Goal: Information Seeking & Learning: Find specific fact

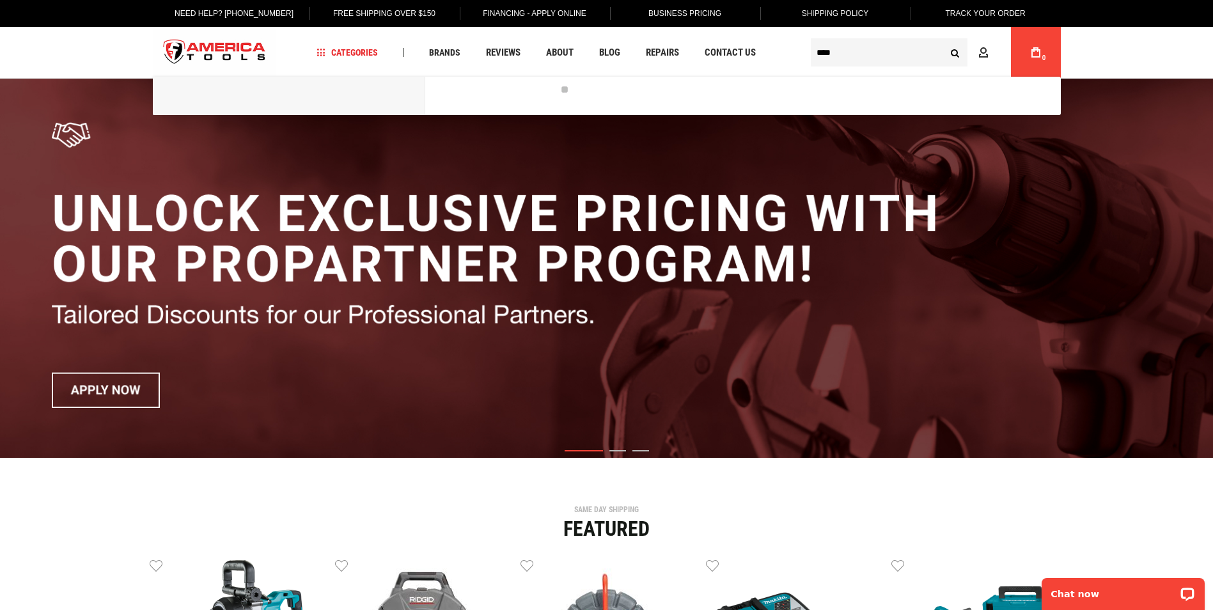
type input "****"
click at [943, 40] on button "Search" at bounding box center [955, 52] width 24 height 24
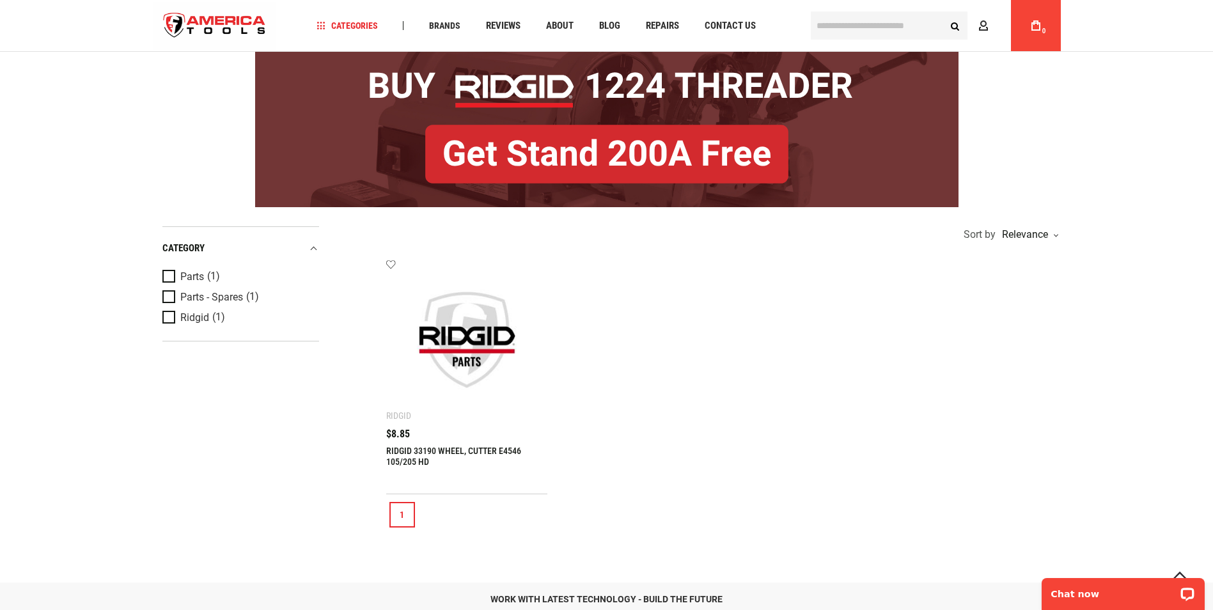
scroll to position [128, 0]
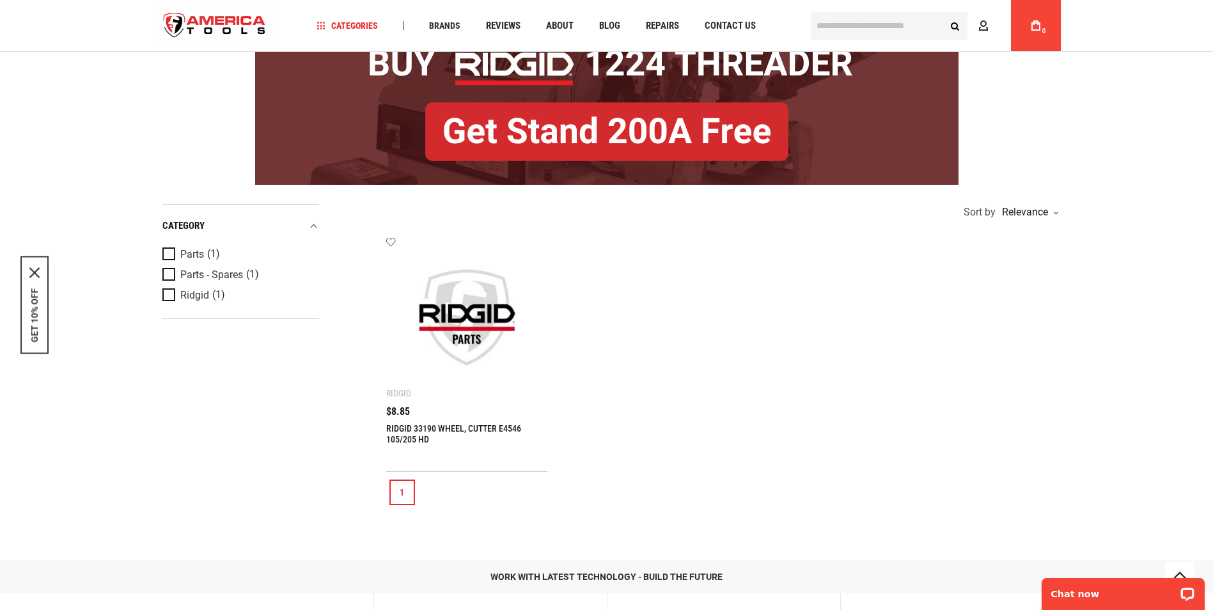
drag, startPoint x: 216, startPoint y: 513, endPoint x: 233, endPoint y: 487, distance: 31.4
click at [216, 513] on main "Search results for: '4546' 1 Products 0 Other results Refine & sort Sort by Rel…" at bounding box center [606, 256] width 933 height 615
click at [426, 427] on link "RIDGID 33190 WHEEL, CUTTER E4546 105/205 HD" at bounding box center [453, 433] width 135 height 21
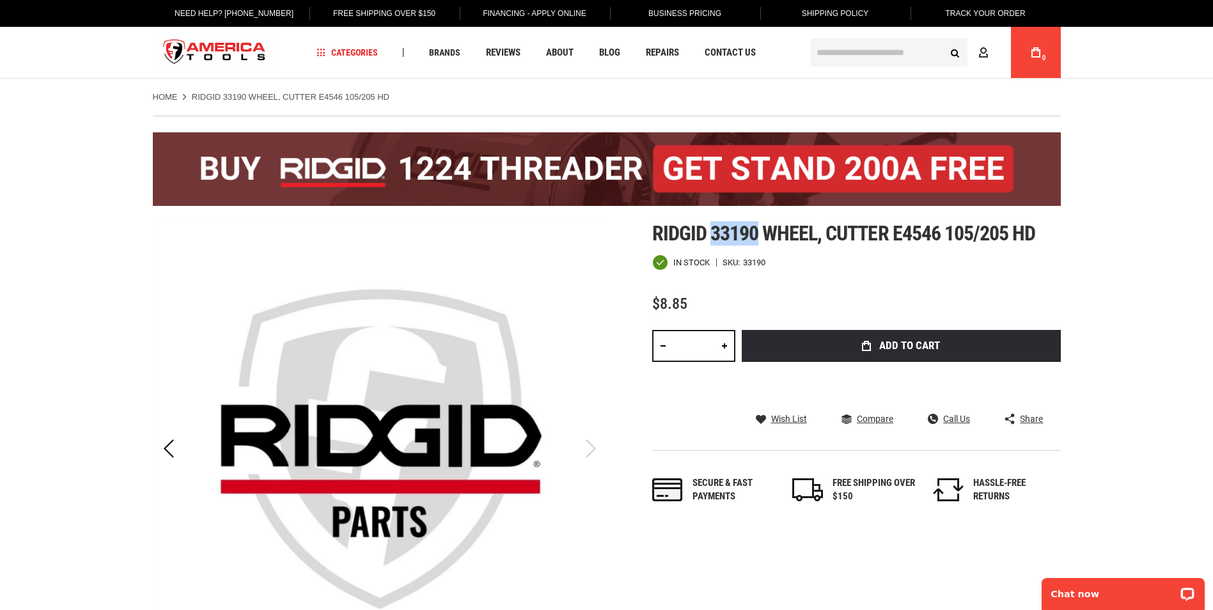
drag, startPoint x: 711, startPoint y: 226, endPoint x: 758, endPoint y: 231, distance: 47.6
click at [758, 231] on span "Ridgid 33190 wheel, cutter e4546 105/205 hd" at bounding box center [844, 233] width 384 height 24
drag, startPoint x: 758, startPoint y: 231, endPoint x: 741, endPoint y: 234, distance: 17.4
copy span "33190"
